Goal: Task Accomplishment & Management: Manage account settings

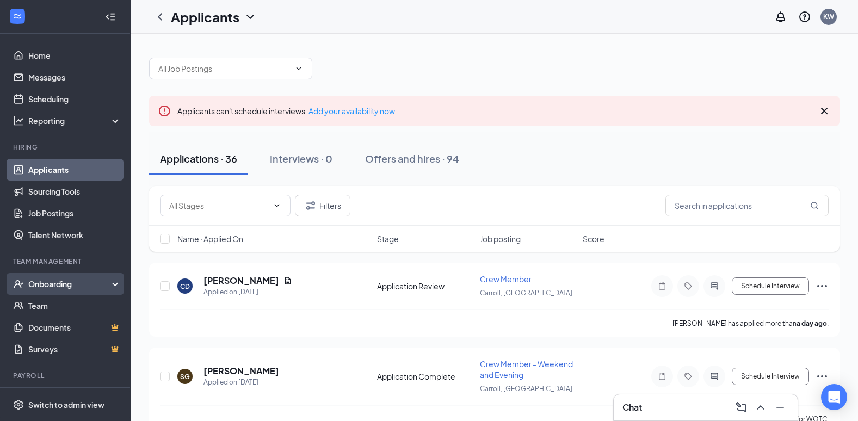
click at [87, 287] on div "Onboarding" at bounding box center [70, 284] width 84 height 11
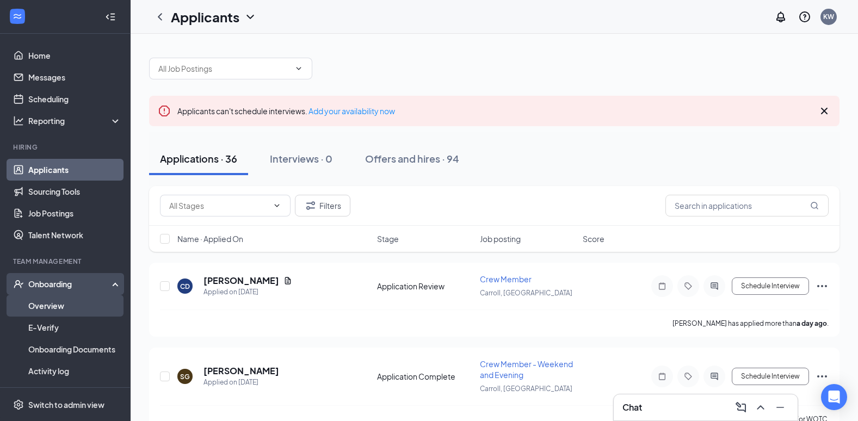
click at [85, 310] on link "Overview" at bounding box center [74, 306] width 93 height 22
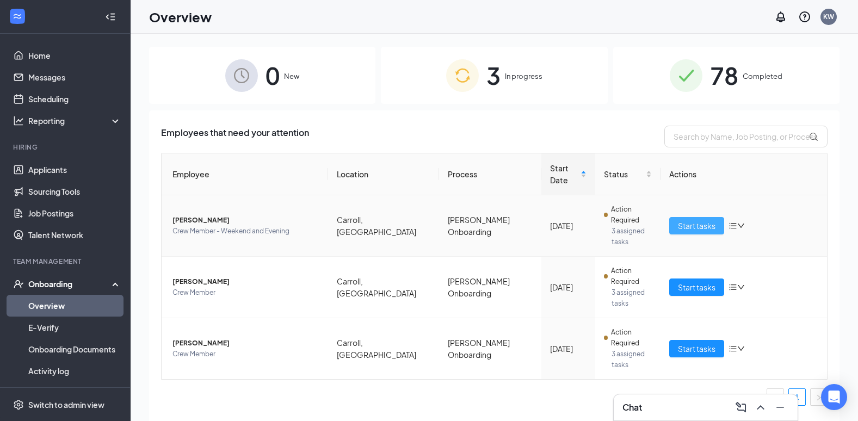
click at [691, 217] on button "Start tasks" at bounding box center [697, 225] width 55 height 17
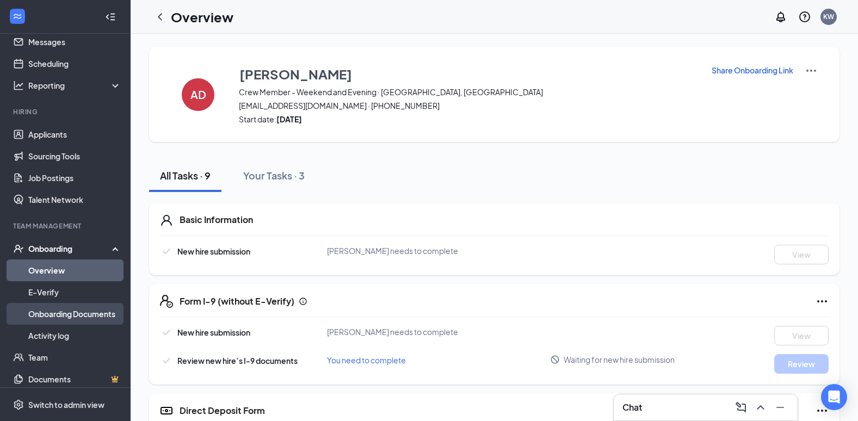
scroll to position [54, 0]
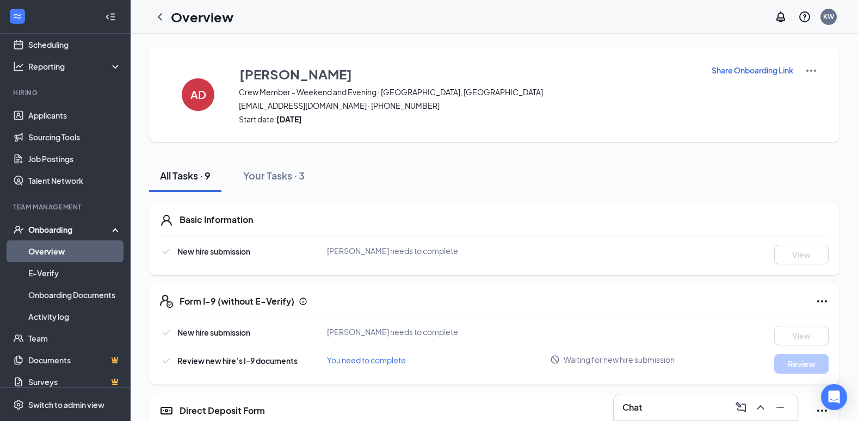
click at [57, 255] on link "Overview" at bounding box center [74, 252] width 93 height 22
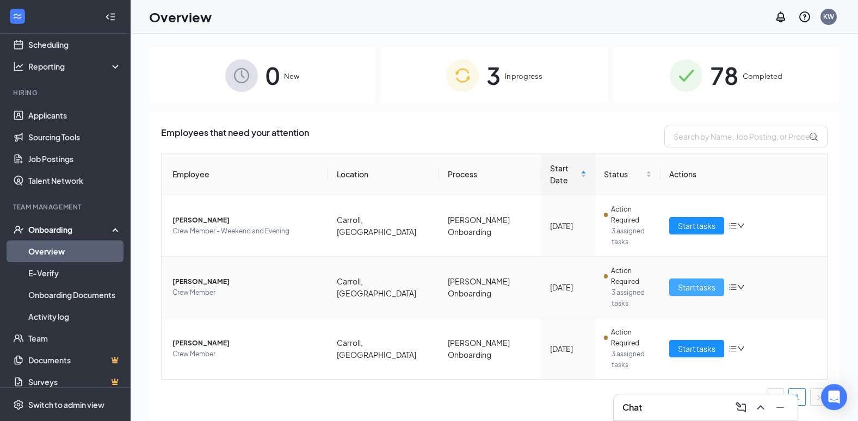
click at [672, 279] on button "Start tasks" at bounding box center [697, 287] width 55 height 17
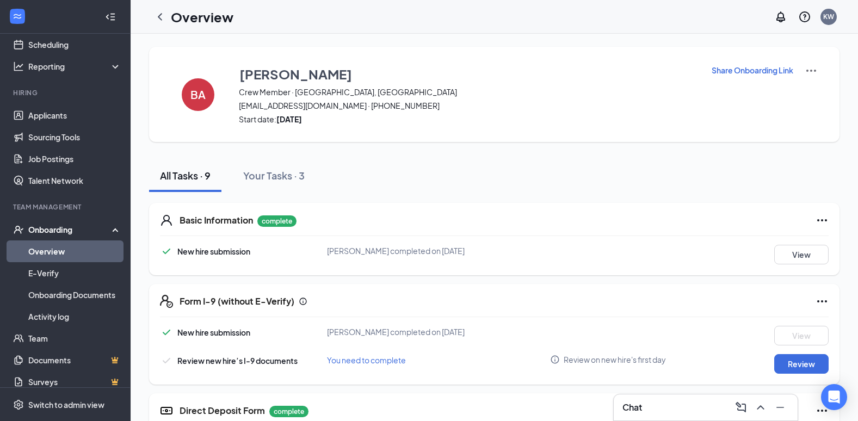
click at [65, 248] on link "Overview" at bounding box center [74, 252] width 93 height 22
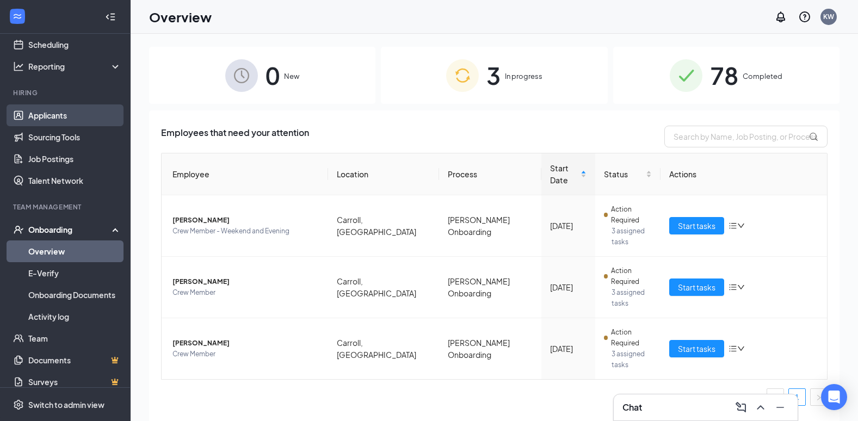
click at [44, 124] on link "Applicants" at bounding box center [74, 116] width 93 height 22
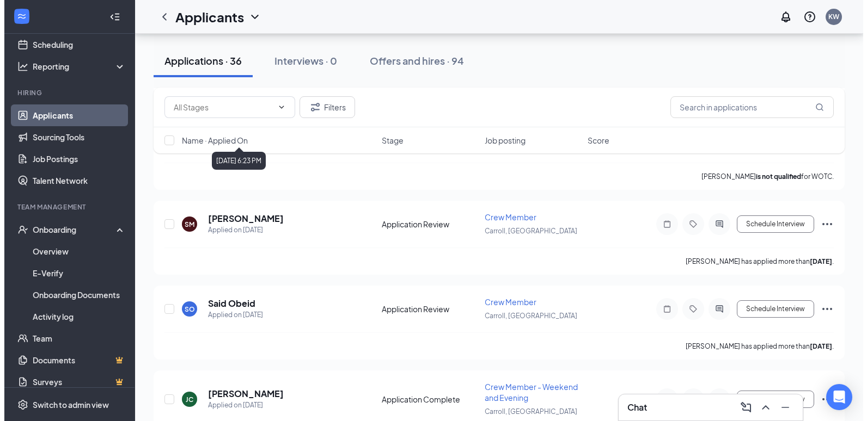
scroll to position [544, 0]
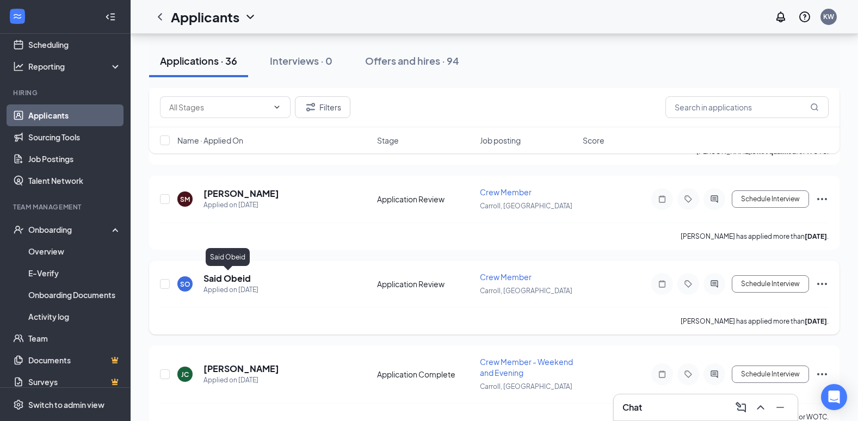
click at [235, 282] on h5 "Said Obeid" at bounding box center [227, 279] width 47 height 12
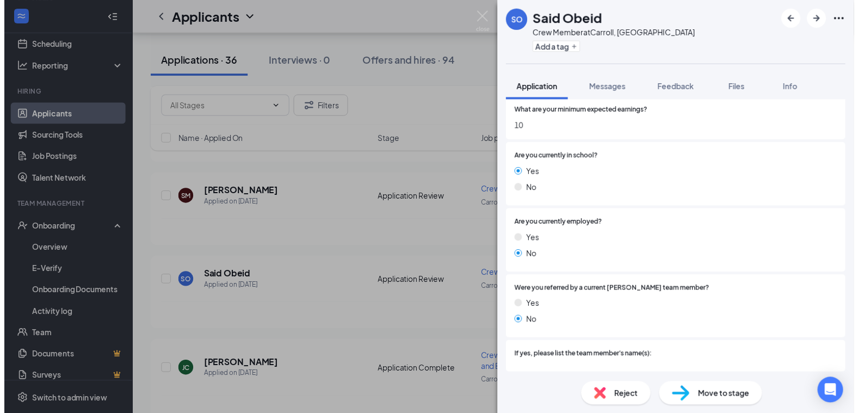
scroll to position [901, 0]
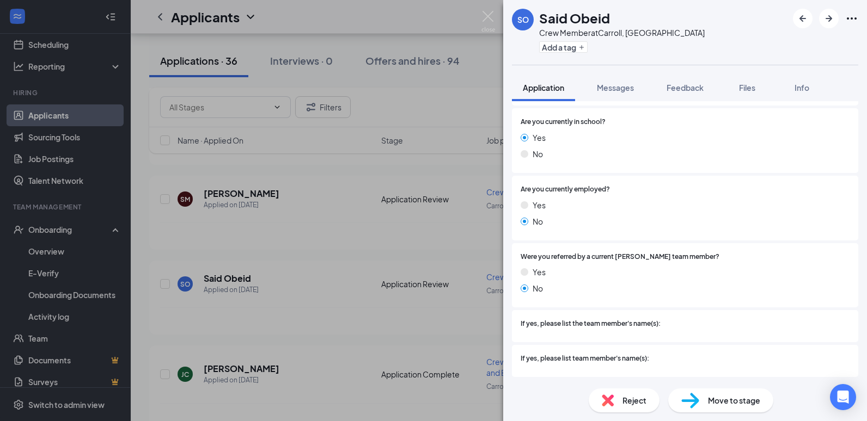
click at [480, 236] on div "SO Said Obeid Crew Member at [GEOGRAPHIC_DATA], [GEOGRAPHIC_DATA] Add a tag App…" at bounding box center [433, 210] width 867 height 421
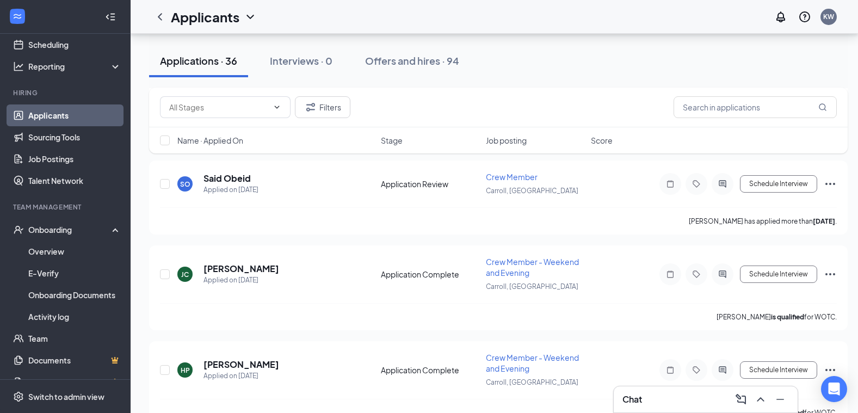
scroll to position [544, 0]
